Goal: Task Accomplishment & Management: Use online tool/utility

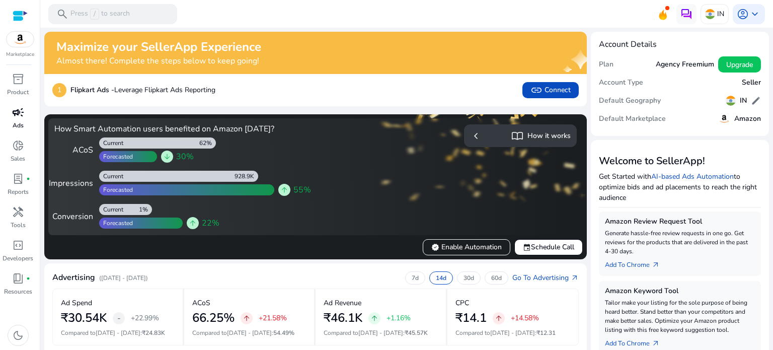
click at [16, 121] on p "Ads" at bounding box center [18, 125] width 11 height 9
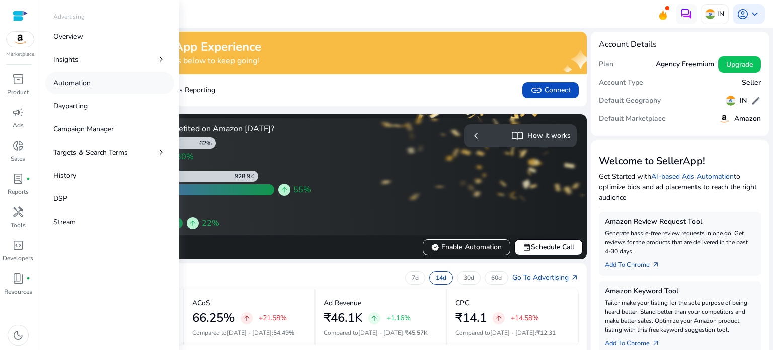
click at [93, 77] on link "Automation" at bounding box center [109, 82] width 129 height 23
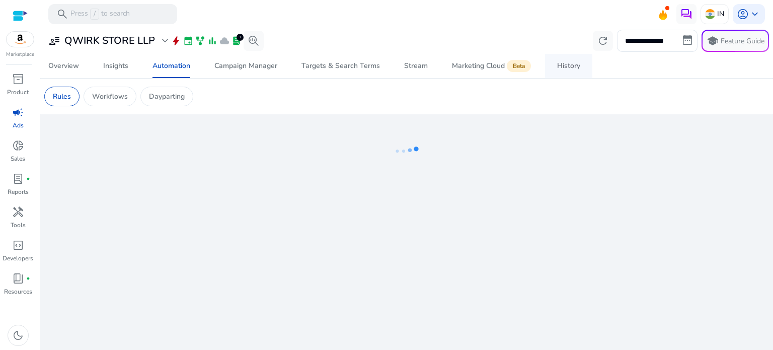
click at [566, 69] on div "History" at bounding box center [568, 65] width 23 height 7
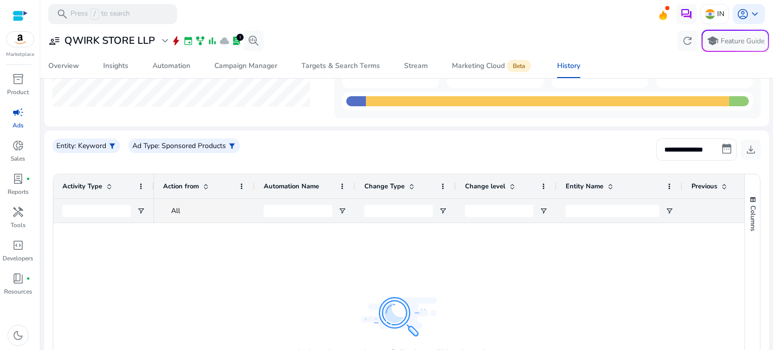
scroll to position [65, 0]
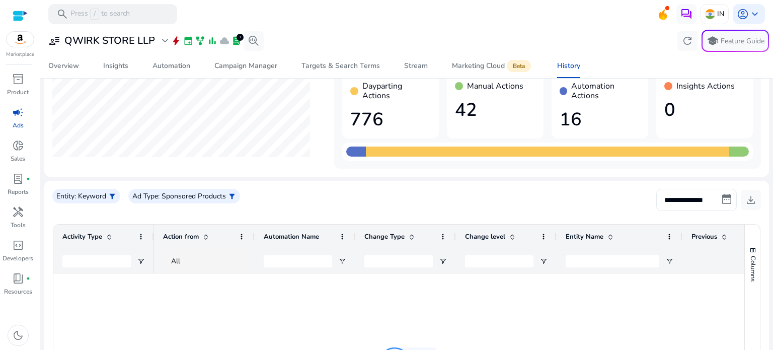
click at [712, 197] on input "**********" at bounding box center [696, 200] width 81 height 22
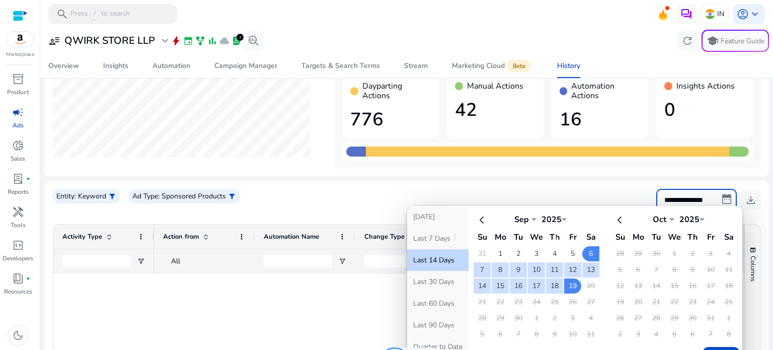
scroll to position [166, 0]
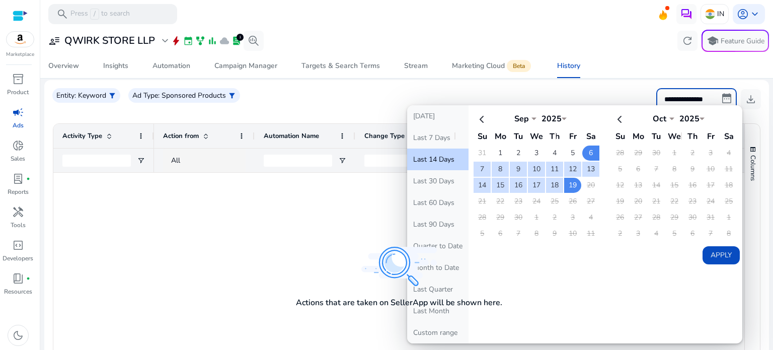
click at [721, 254] on button "Apply" at bounding box center [720, 255] width 37 height 18
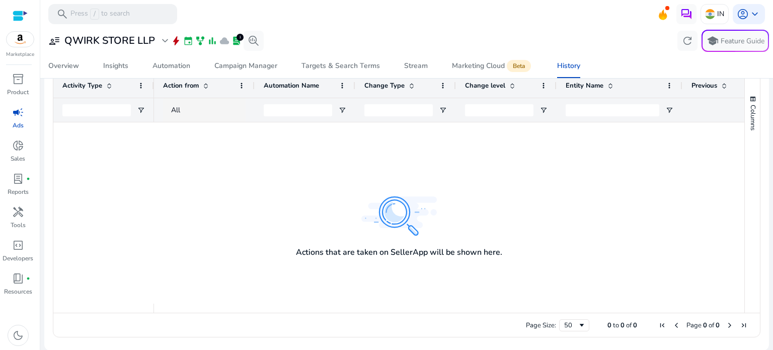
scroll to position [115, 0]
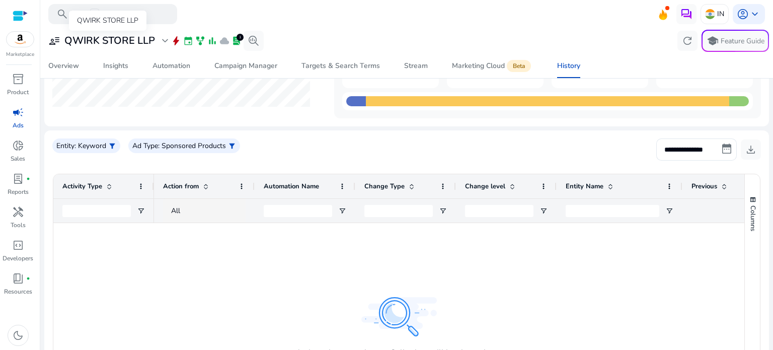
click at [118, 45] on h3 "QWIRK STORE LLP" at bounding box center [109, 41] width 91 height 12
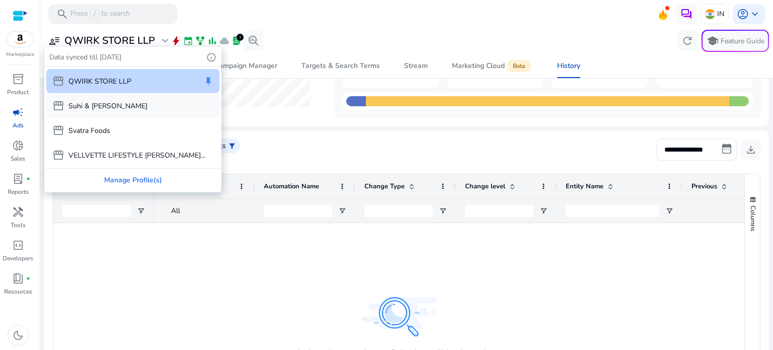
click at [98, 108] on p "Suhi & [PERSON_NAME]" at bounding box center [107, 106] width 79 height 11
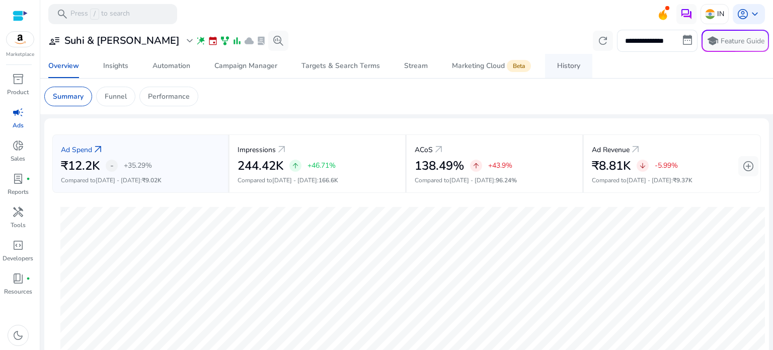
click at [579, 64] on div "History" at bounding box center [568, 65] width 23 height 7
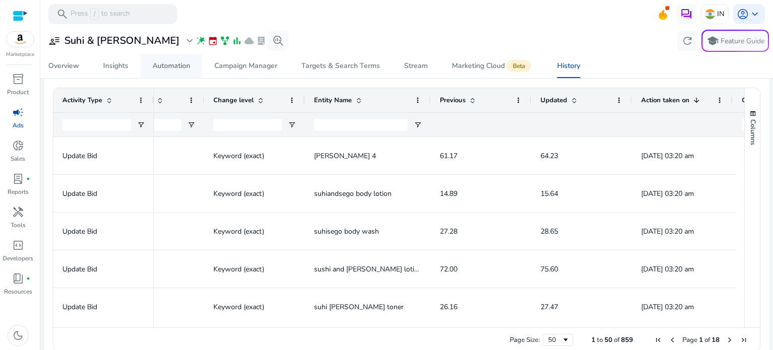
click at [170, 67] on div "Automation" at bounding box center [171, 65] width 38 height 7
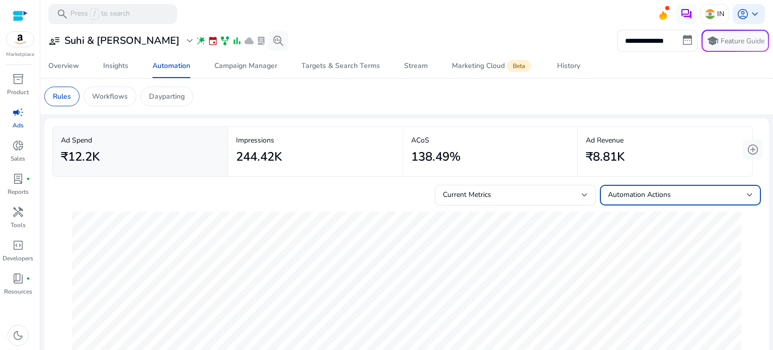
click at [624, 193] on span "Automation Actions" at bounding box center [639, 195] width 63 height 10
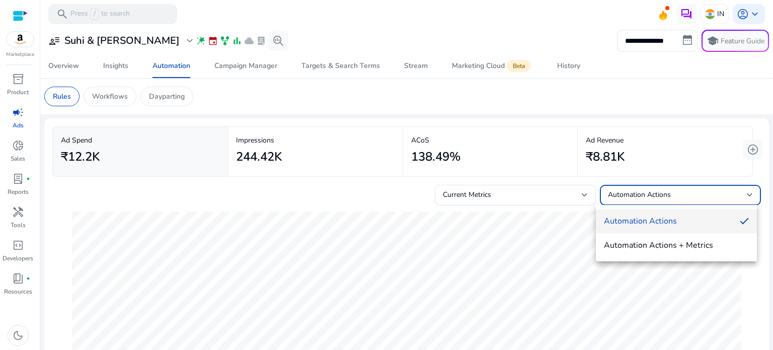
click at [287, 217] on div at bounding box center [386, 175] width 773 height 350
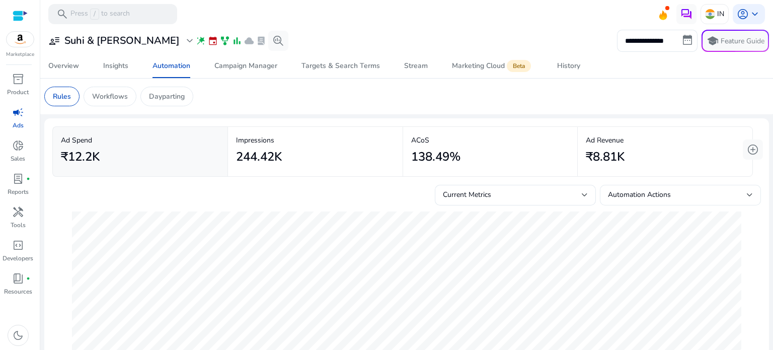
click at [695, 188] on div "Automation Actions" at bounding box center [680, 195] width 145 height 21
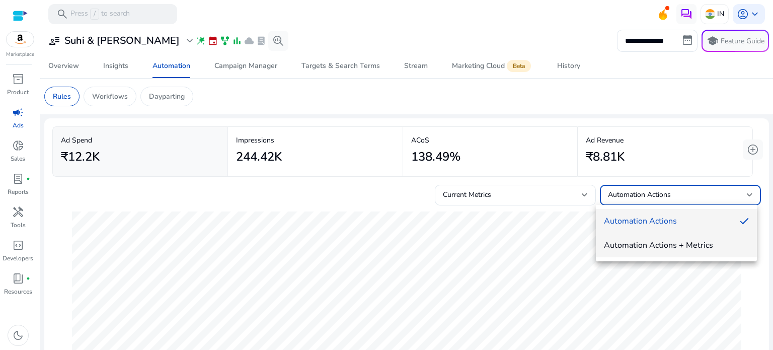
click at [677, 237] on mat-option "Automation Actions + Metrics" at bounding box center [676, 245] width 161 height 24
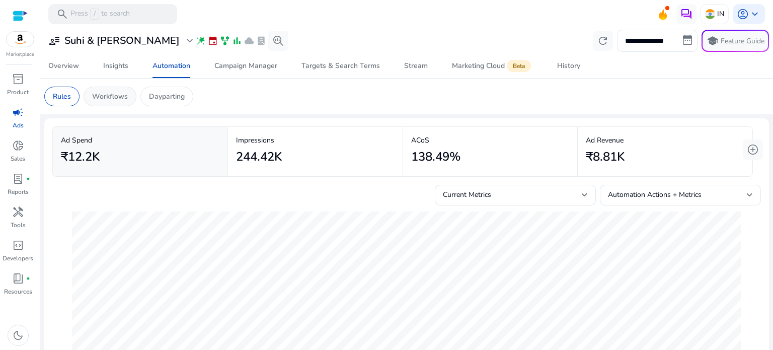
click at [119, 102] on div "Workflows" at bounding box center [110, 97] width 53 height 20
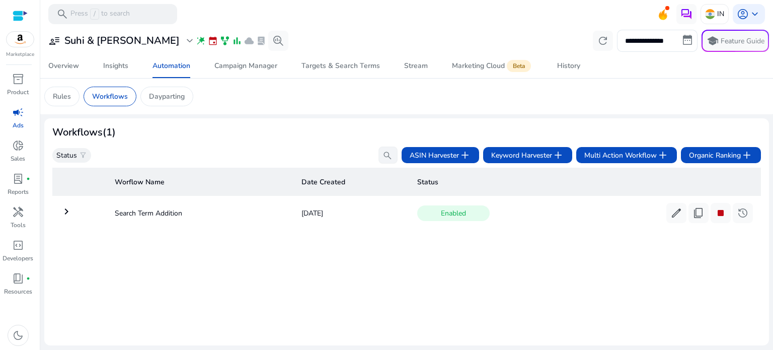
click at [66, 213] on mat-icon "keyboard_arrow_right" at bounding box center [66, 211] width 12 height 12
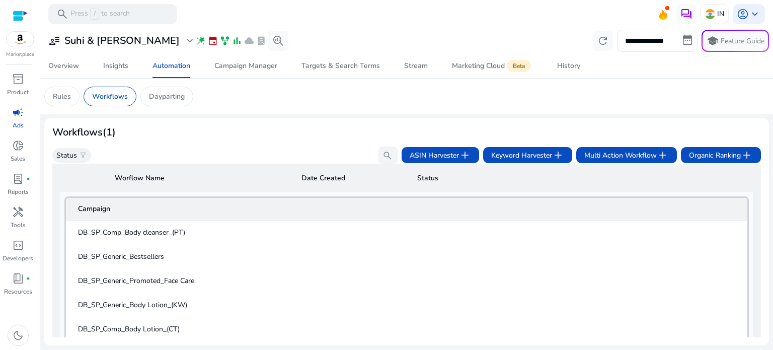
scroll to position [62, 0]
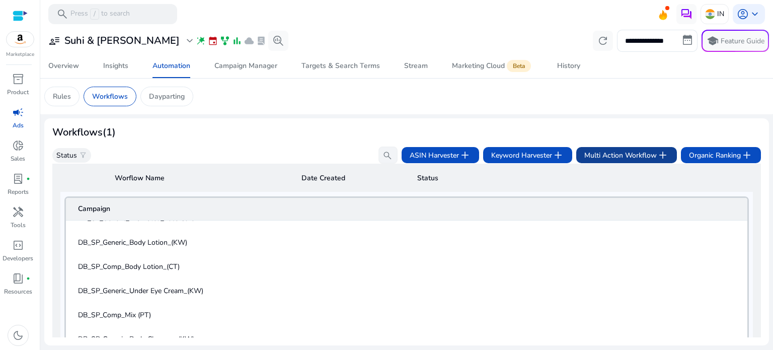
click at [644, 150] on span "Multi Action Workflow add" at bounding box center [626, 155] width 85 height 12
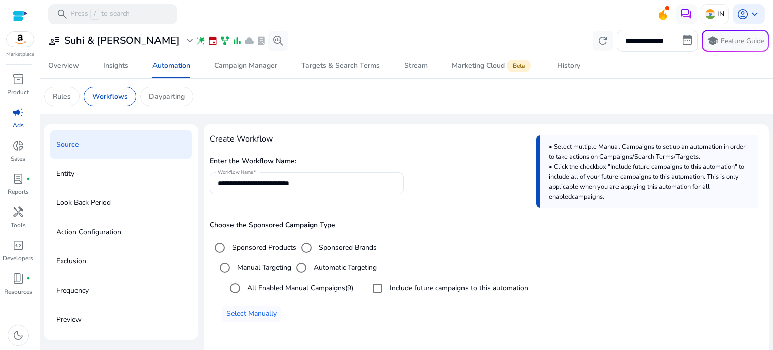
click at [270, 292] on label "All Enabled Manual Campaigns (9)" at bounding box center [299, 287] width 108 height 11
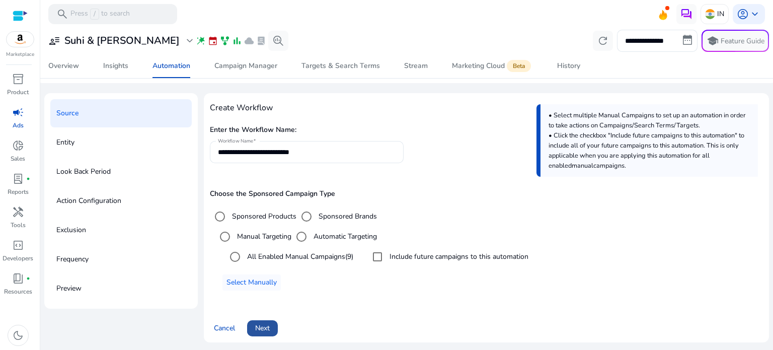
click at [262, 330] on span "Next" at bounding box center [262, 328] width 15 height 11
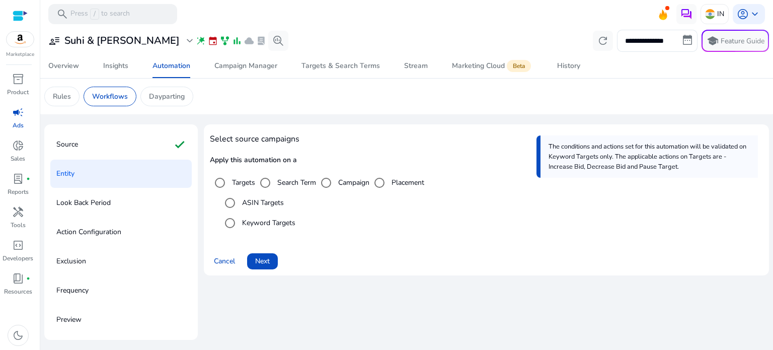
scroll to position [0, 0]
click at [264, 263] on span "Next" at bounding box center [262, 261] width 15 height 11
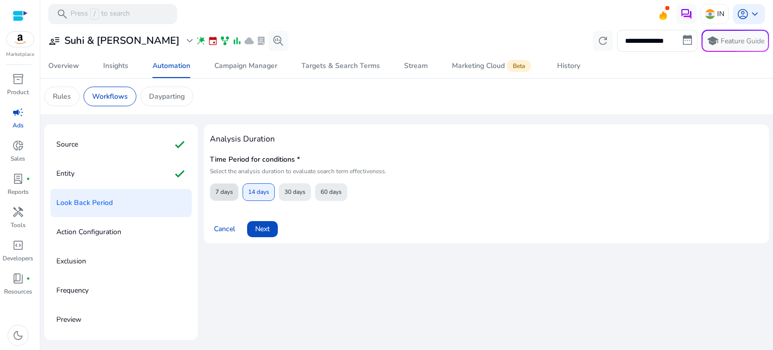
click at [225, 195] on span "7 days" at bounding box center [224, 192] width 18 height 18
click at [262, 235] on span at bounding box center [262, 229] width 31 height 24
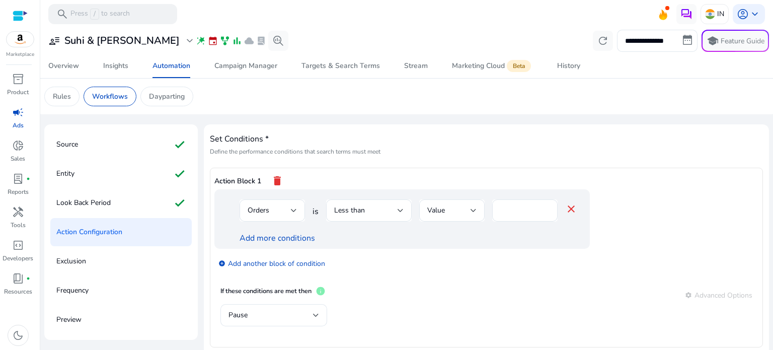
scroll to position [68, 0]
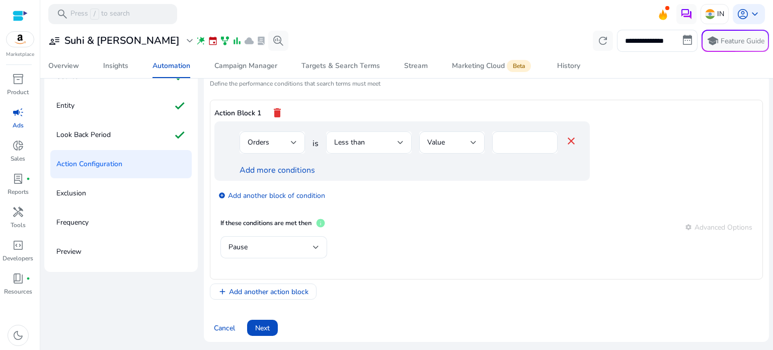
click at [374, 142] on div "Less than" at bounding box center [365, 142] width 63 height 11
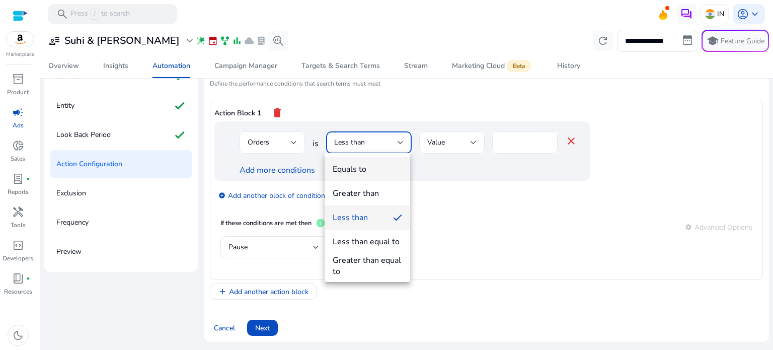
click at [363, 173] on div "Equals to" at bounding box center [350, 169] width 34 height 11
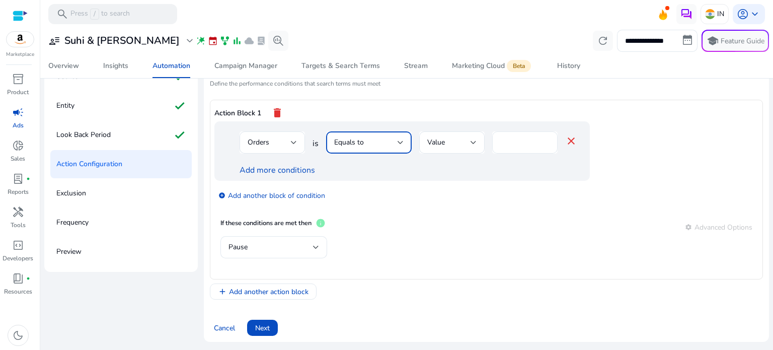
click at [508, 142] on input "*" at bounding box center [524, 142] width 49 height 11
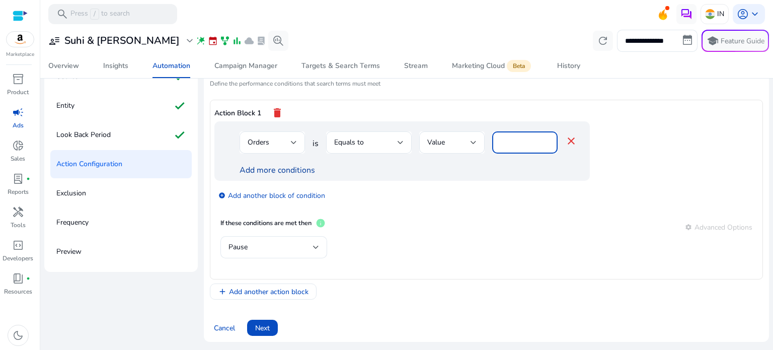
type input "*"
click at [274, 167] on link "Add more conditions" at bounding box center [277, 170] width 75 height 11
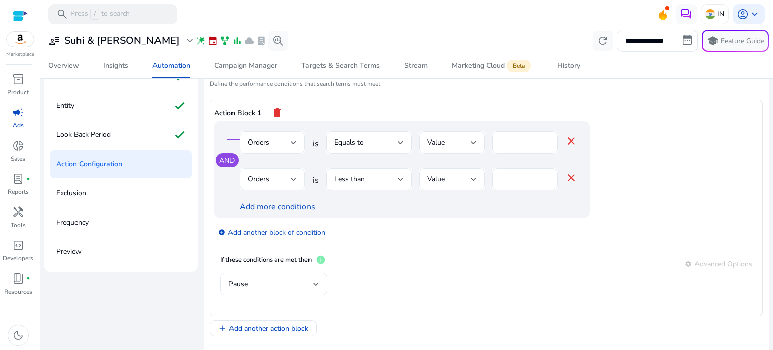
click at [280, 177] on div "Orders" at bounding box center [269, 179] width 43 height 11
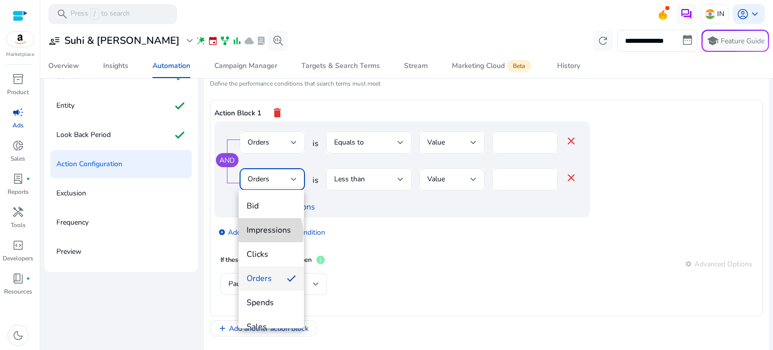
click at [264, 233] on span "Impressions" at bounding box center [271, 229] width 49 height 11
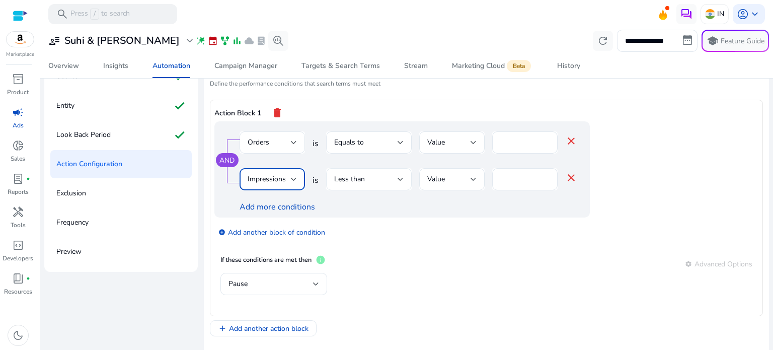
click at [395, 183] on div "Less than" at bounding box center [365, 179] width 63 height 11
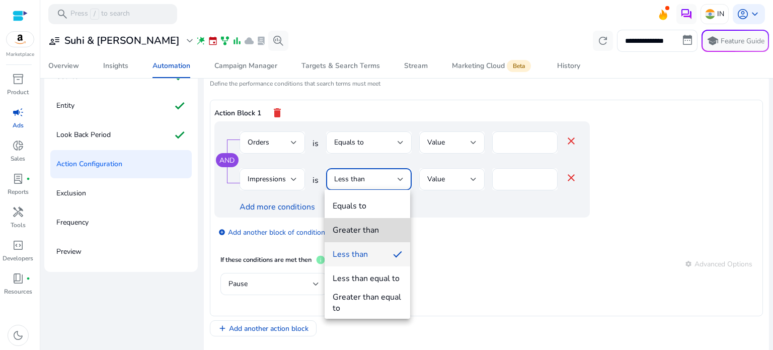
click at [378, 227] on span "Greater than" at bounding box center [367, 229] width 69 height 11
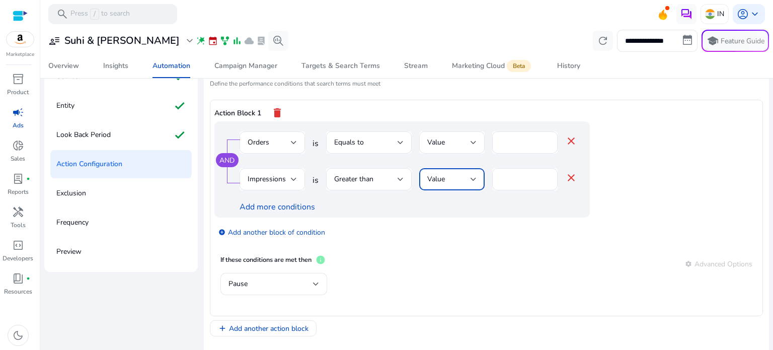
click at [466, 181] on div "Value" at bounding box center [448, 179] width 43 height 11
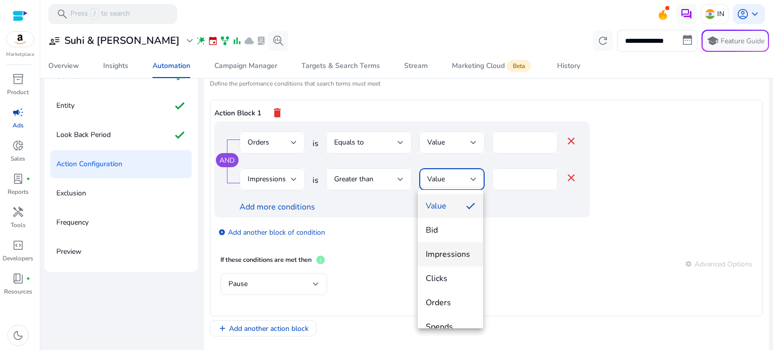
click at [461, 263] on mat-option "Impressions" at bounding box center [450, 254] width 65 height 24
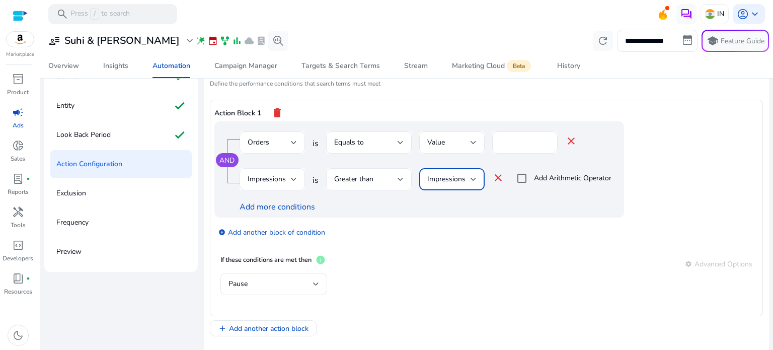
click at [453, 177] on span "Impressions" at bounding box center [446, 179] width 38 height 10
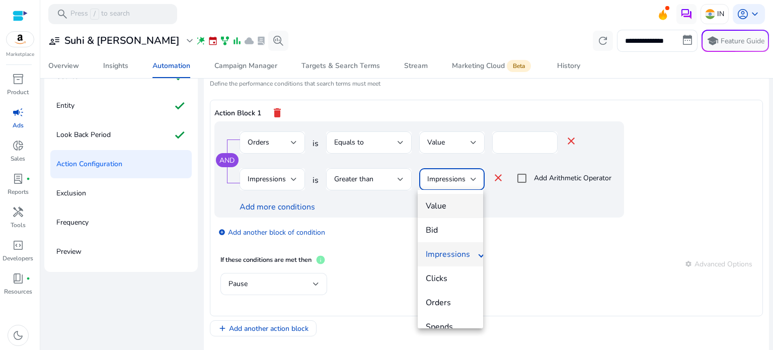
click at [449, 212] on mat-option "Value" at bounding box center [450, 206] width 65 height 24
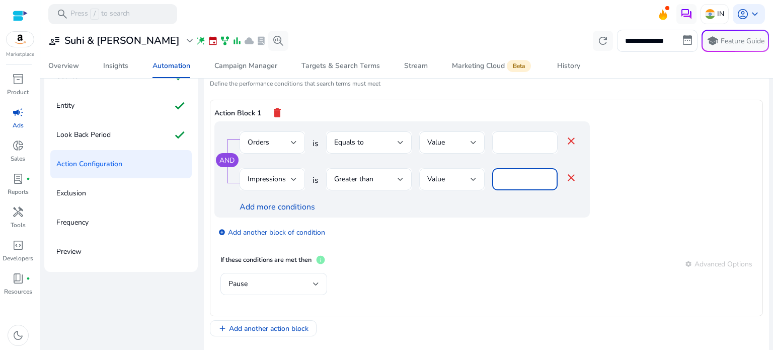
drag, startPoint x: 512, startPoint y: 180, endPoint x: 482, endPoint y: 183, distance: 29.8
click at [482, 183] on div "Impressions is Greater than Value * close" at bounding box center [409, 184] width 338 height 33
type input "***"
click at [276, 208] on link "Add more conditions" at bounding box center [277, 206] width 75 height 11
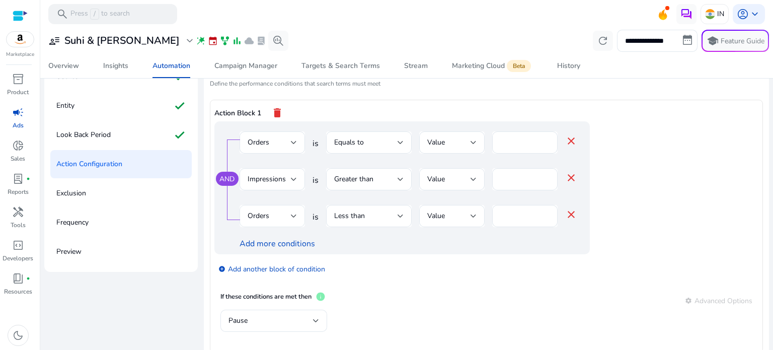
click at [291, 211] on div at bounding box center [294, 216] width 6 height 12
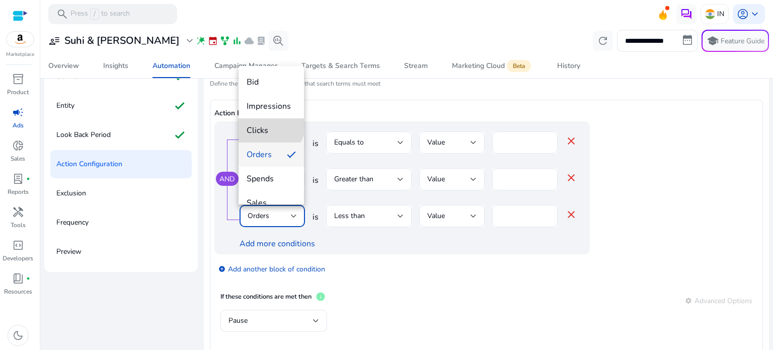
click at [267, 123] on mat-option "Clicks" at bounding box center [271, 130] width 65 height 24
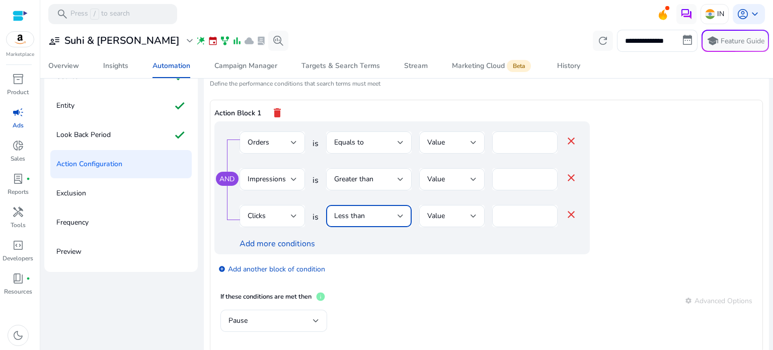
click at [355, 211] on span "Less than" at bounding box center [349, 216] width 31 height 10
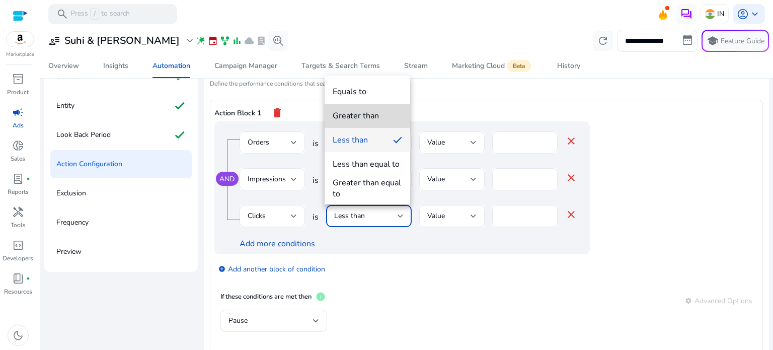
click at [356, 109] on mat-option "Greater than" at bounding box center [368, 116] width 86 height 24
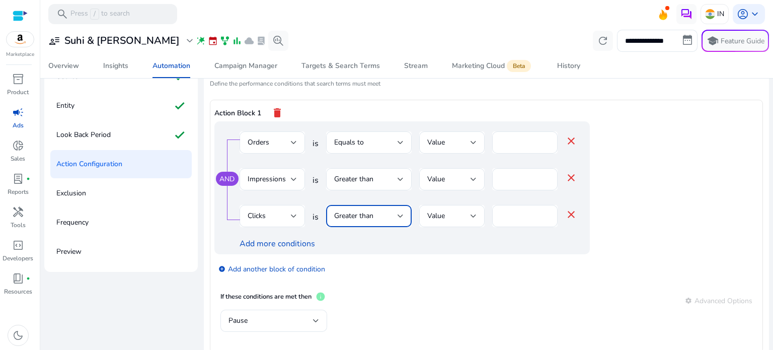
scroll to position [18, 0]
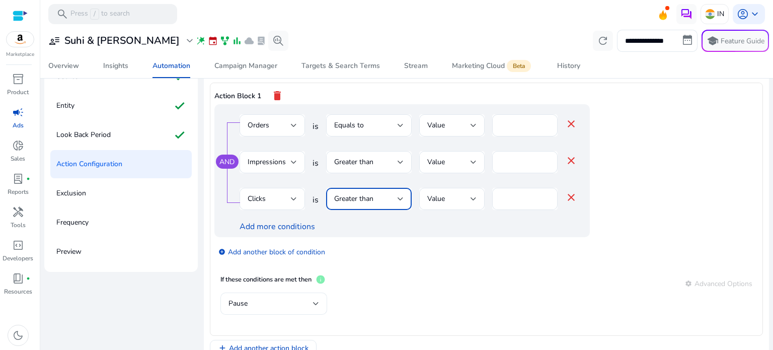
click at [249, 305] on div "Pause" at bounding box center [270, 303] width 85 height 11
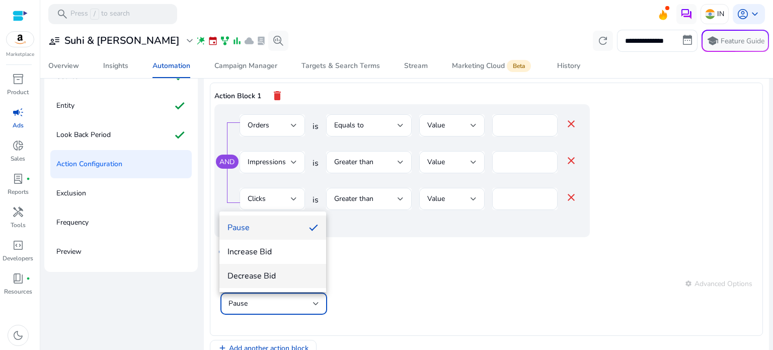
click at [274, 275] on span "Decrease Bid" at bounding box center [272, 275] width 91 height 11
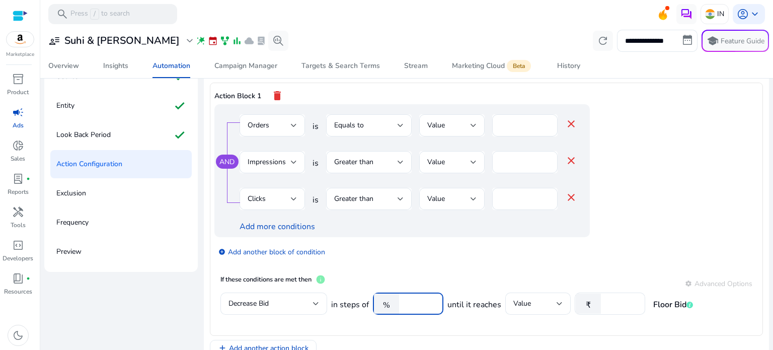
drag, startPoint x: 415, startPoint y: 304, endPoint x: 388, endPoint y: 304, distance: 26.7
click at [388, 304] on div "% ****" at bounding box center [404, 303] width 62 height 22
type input "**"
click at [615, 305] on input "number" at bounding box center [621, 303] width 31 height 11
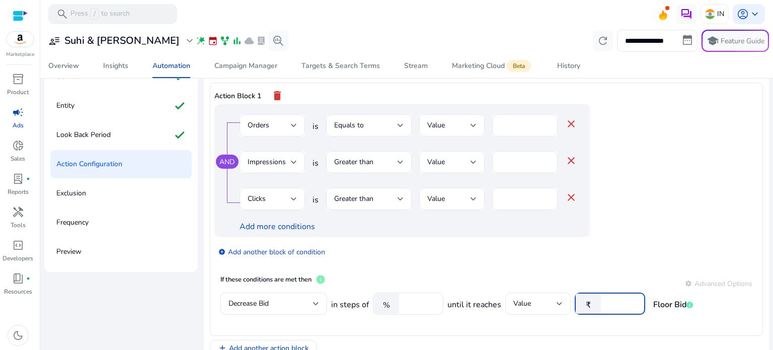
scroll to position [124, 0]
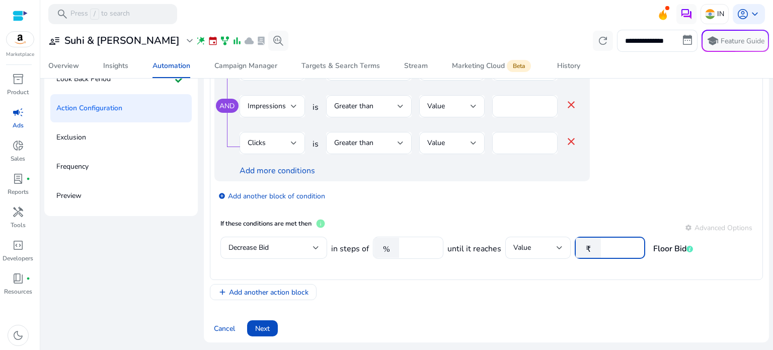
type input "**"
click at [353, 303] on div "Set Conditions * Define the performance conditions that search terms must meet …" at bounding box center [486, 162] width 553 height 347
click at [257, 326] on span "Next" at bounding box center [262, 328] width 15 height 11
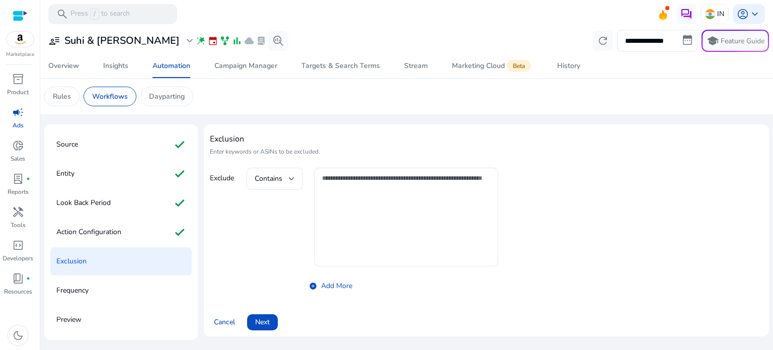
scroll to position [0, 0]
click at [264, 322] on span "Next" at bounding box center [262, 321] width 15 height 11
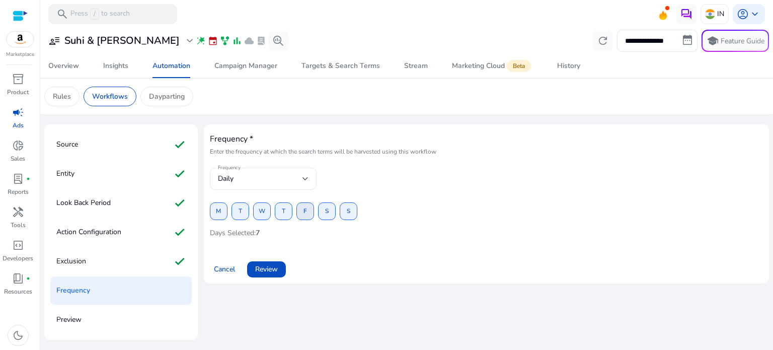
click at [311, 213] on span at bounding box center [305, 211] width 17 height 24
click at [263, 265] on span "Review" at bounding box center [266, 269] width 23 height 11
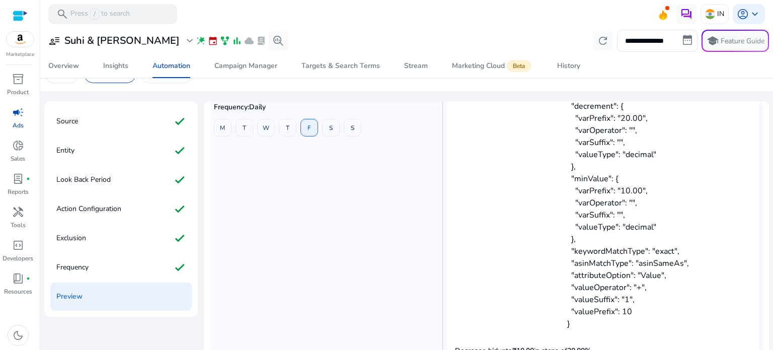
scroll to position [124, 0]
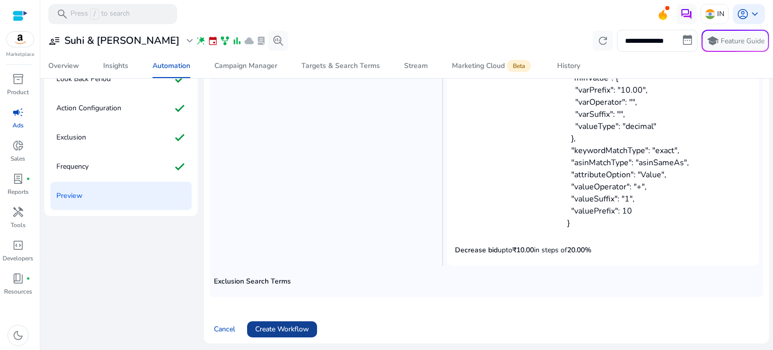
click at [262, 330] on span "Create Workflow" at bounding box center [282, 329] width 54 height 11
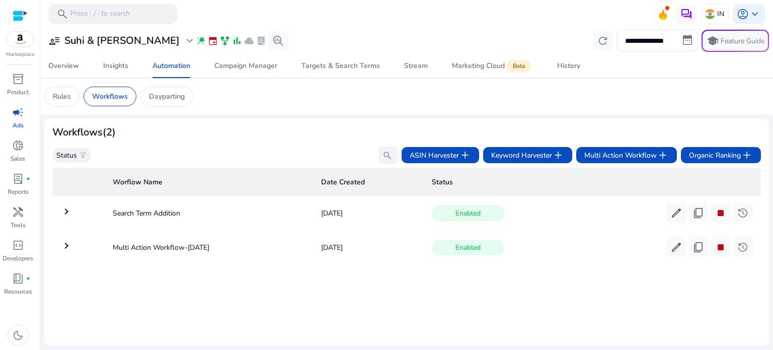
click at [70, 210] on mat-icon "keyboard_arrow_right" at bounding box center [66, 211] width 12 height 12
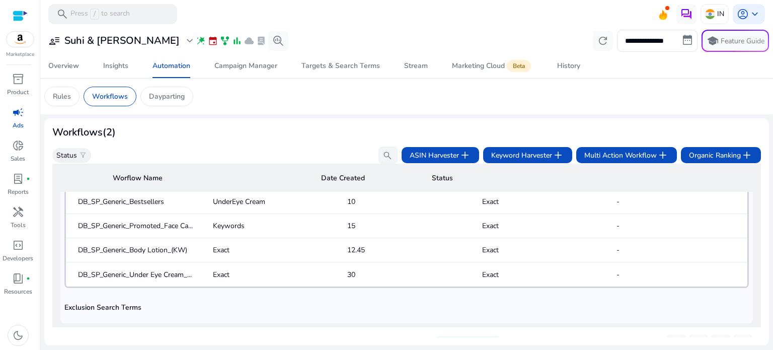
scroll to position [708, 0]
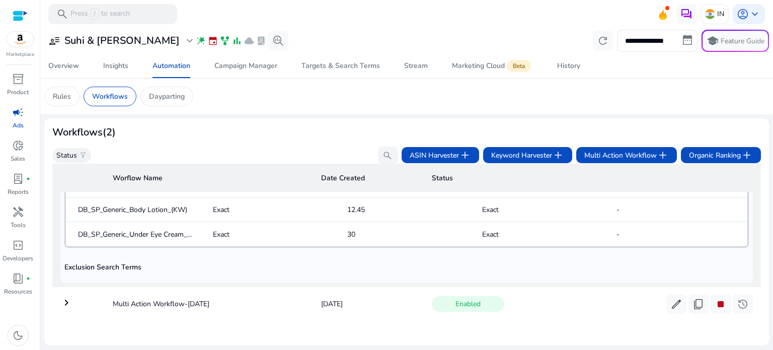
click at [68, 299] on mat-icon "keyboard_arrow_right" at bounding box center [66, 302] width 12 height 12
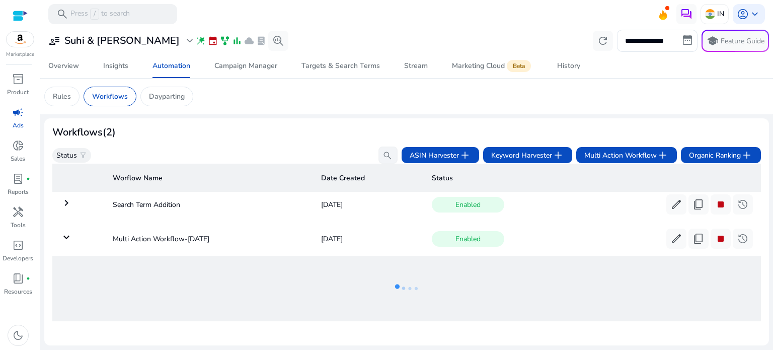
scroll to position [0, 0]
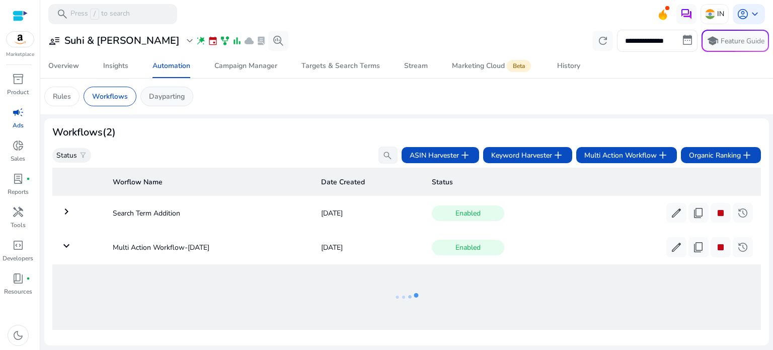
click at [156, 104] on div "Dayparting" at bounding box center [166, 97] width 53 height 20
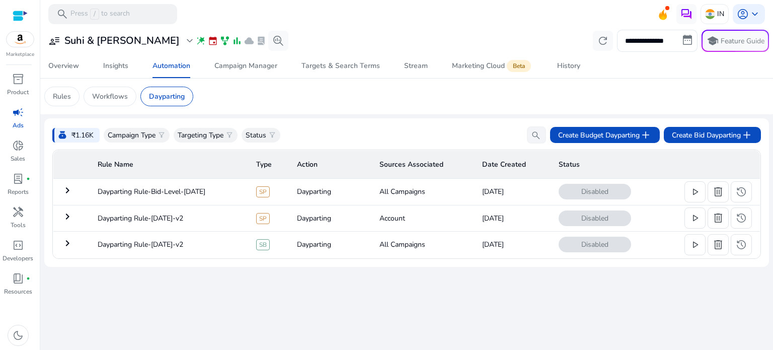
click at [719, 204] on div "Delete Rule" at bounding box center [719, 204] width 0 height 0
click at [718, 200] on span at bounding box center [718, 192] width 20 height 24
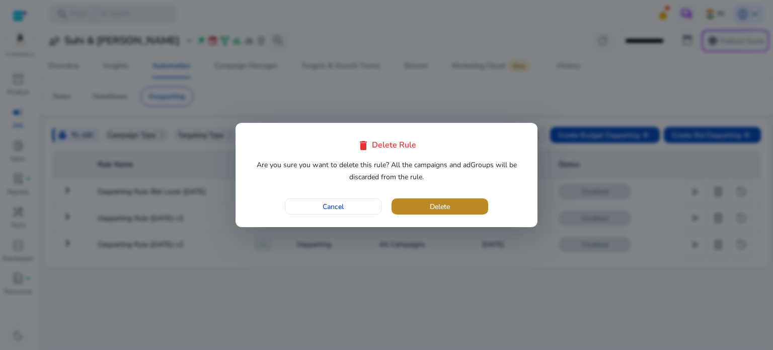
click at [421, 207] on span "button" at bounding box center [439, 206] width 97 height 24
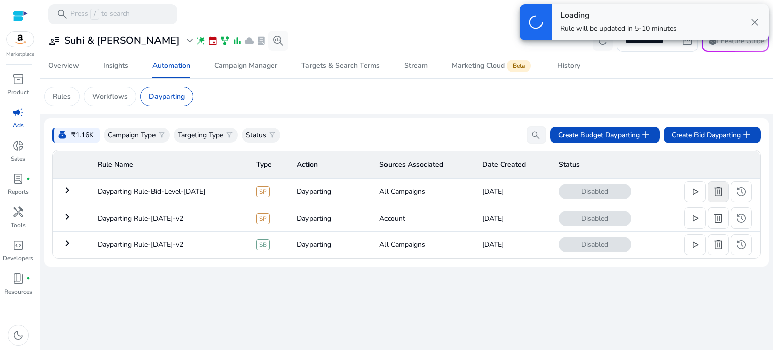
click at [717, 197] on span "delete" at bounding box center [718, 192] width 12 height 12
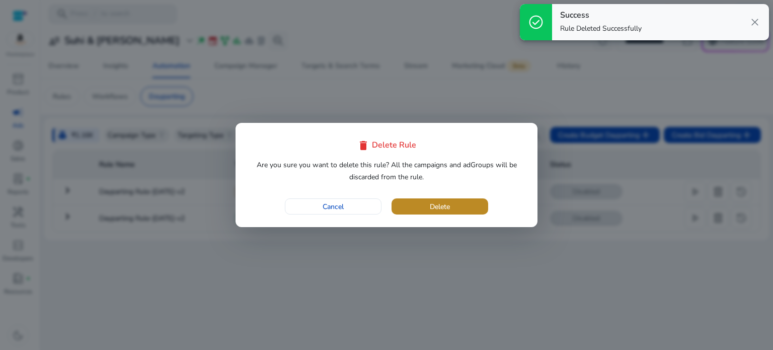
click at [474, 214] on span "button" at bounding box center [439, 206] width 97 height 24
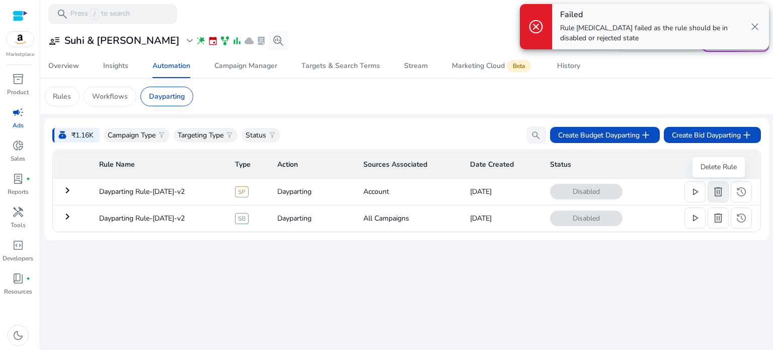
click at [724, 195] on span "delete" at bounding box center [718, 192] width 12 height 12
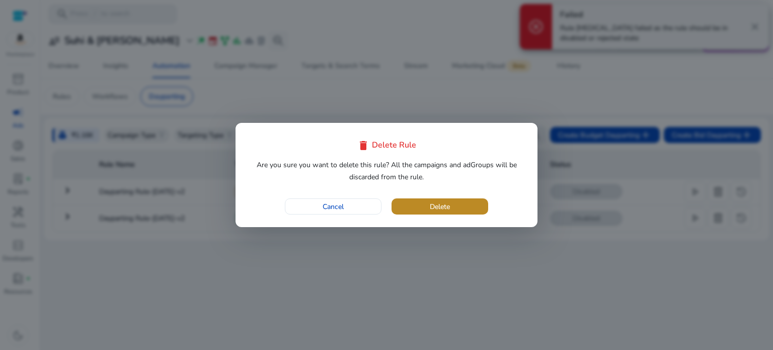
click at [475, 209] on span "button" at bounding box center [439, 206] width 97 height 24
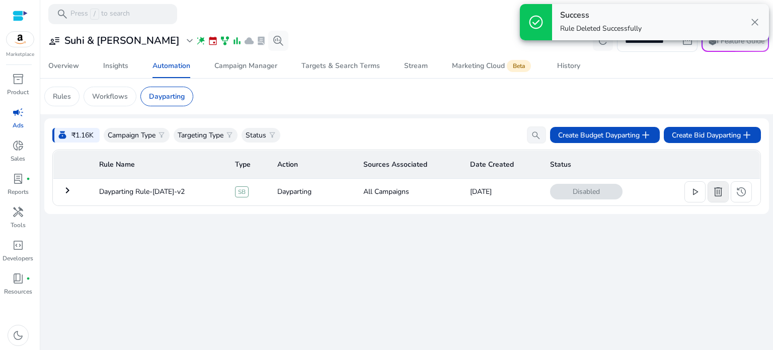
click at [722, 195] on span "delete" at bounding box center [718, 192] width 12 height 12
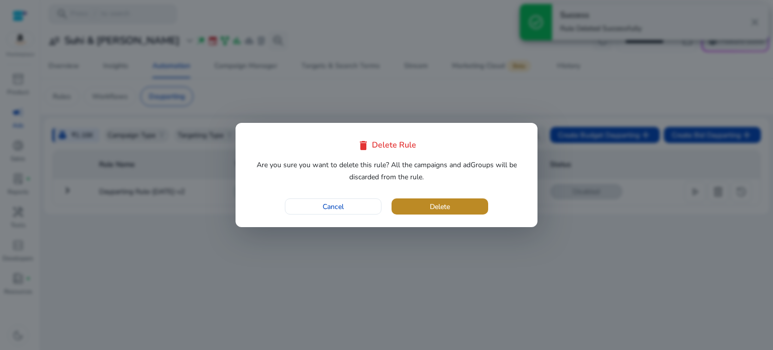
click at [430, 211] on span "Delete" at bounding box center [440, 206] width 20 height 11
